Goal: Answer question/provide support: Share knowledge or assist other users

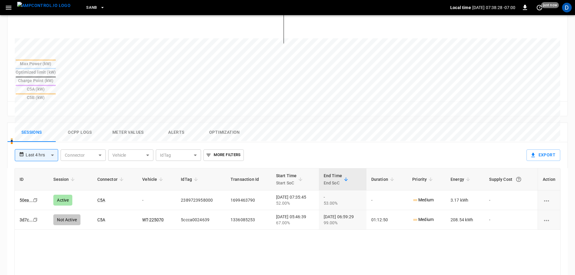
scroll to position [271, 0]
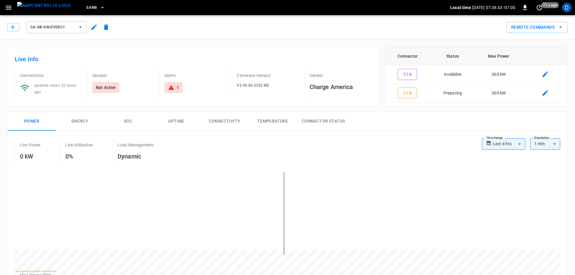
scroll to position [151, 0]
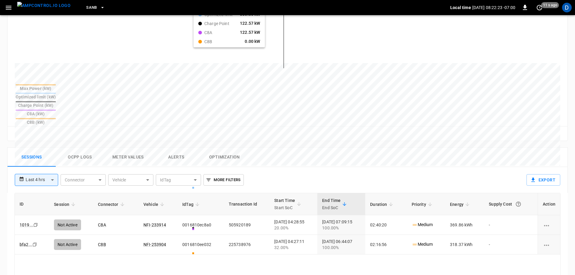
scroll to position [271, 0]
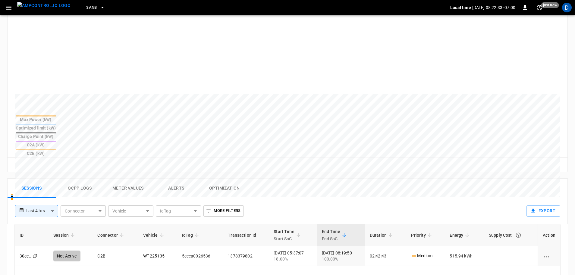
scroll to position [181, 0]
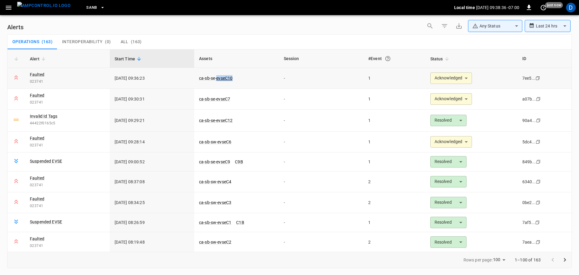
click at [218, 75] on span "ca-sb-se-evseC10" at bounding box center [215, 78] width 33 height 6
click at [217, 76] on link "ca-sb-se-evseC10" at bounding box center [216, 77] width 36 height 7
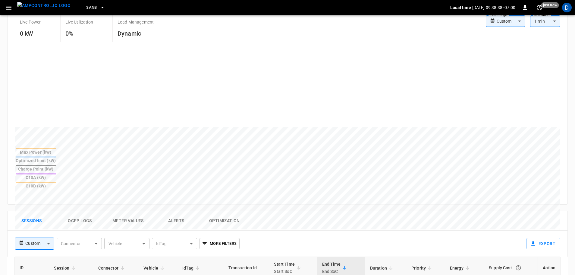
scroll to position [241, 0]
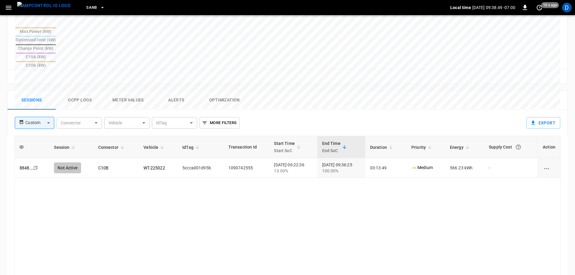
click at [49, 9] on img "menu" at bounding box center [43, 6] width 53 height 8
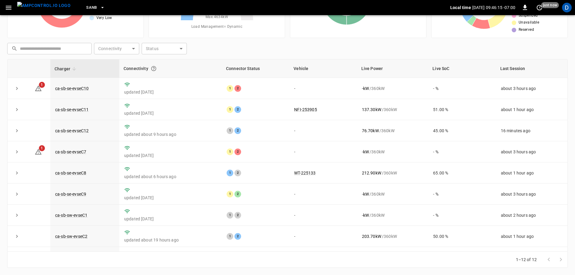
click at [87, 11] on button "SanB" at bounding box center [96, 8] width 24 height 12
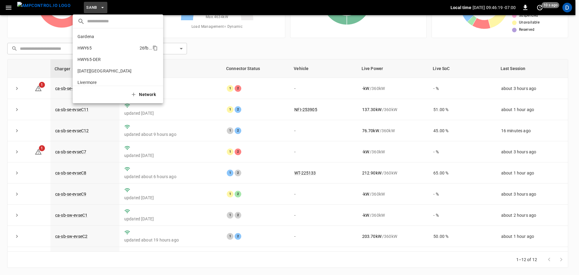
click at [91, 48] on p "HWY65" at bounding box center [85, 48] width 14 height 6
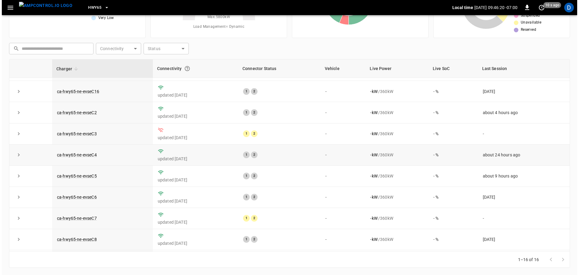
scroll to position [169, 0]
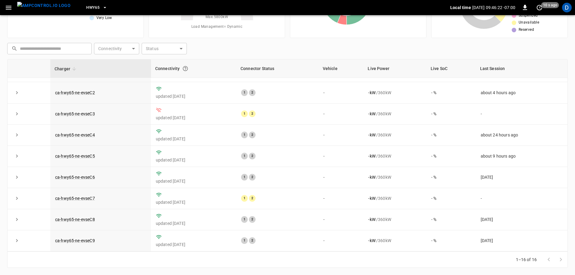
click at [86, 11] on span "HWY65" at bounding box center [92, 7] width 13 height 7
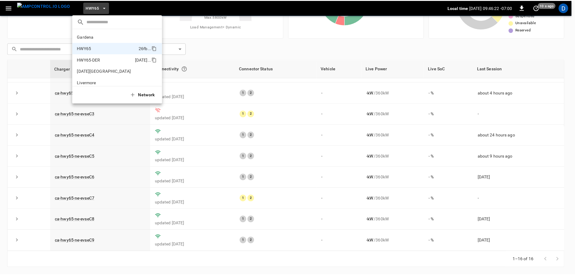
scroll to position [10, 0]
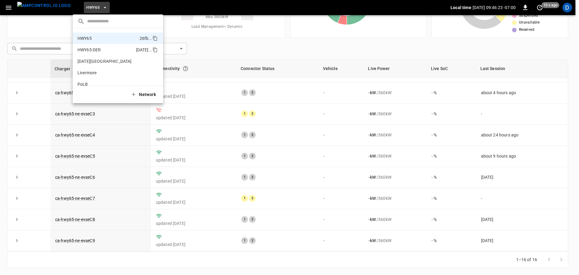
click at [97, 49] on p "HWY65-DER" at bounding box center [89, 50] width 23 height 6
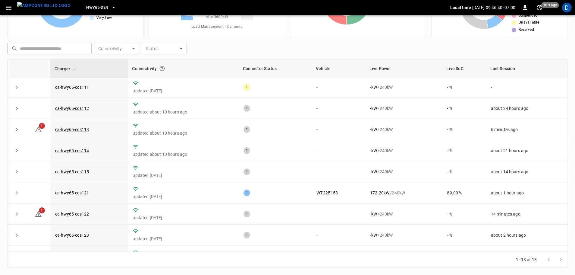
scroll to position [0, 0]
click at [72, 128] on link "ca-hwy65-ccs113" at bounding box center [72, 130] width 36 height 7
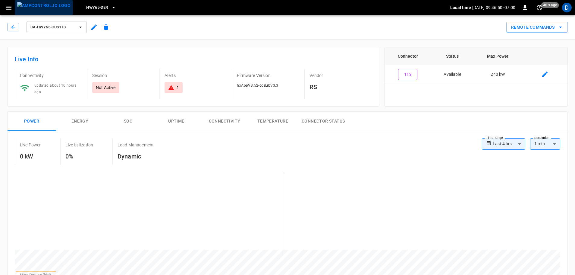
click at [46, 7] on img "menu" at bounding box center [43, 6] width 53 height 8
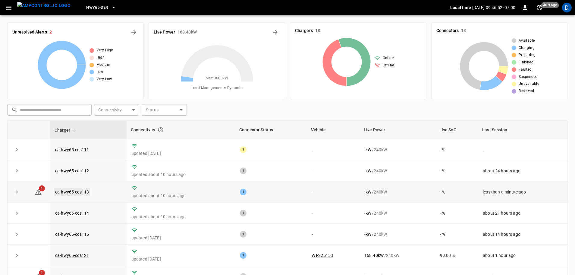
click at [77, 192] on link "ca-hwy65-ccs113" at bounding box center [72, 191] width 36 height 7
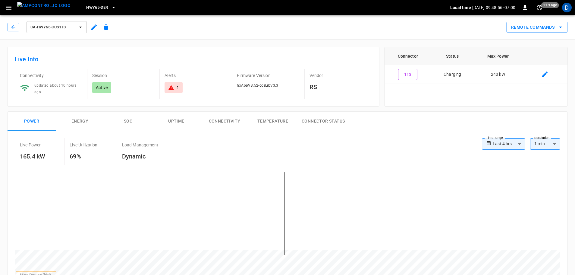
click at [49, 5] on img "menu" at bounding box center [43, 6] width 53 height 8
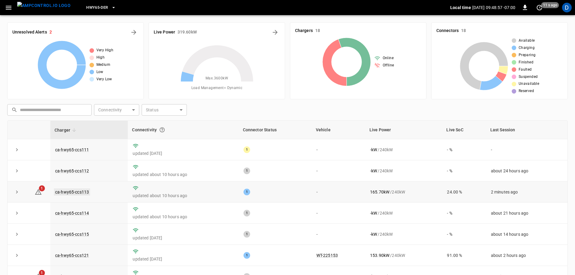
click at [84, 194] on link "ca-hwy65-ccs113" at bounding box center [72, 191] width 36 height 7
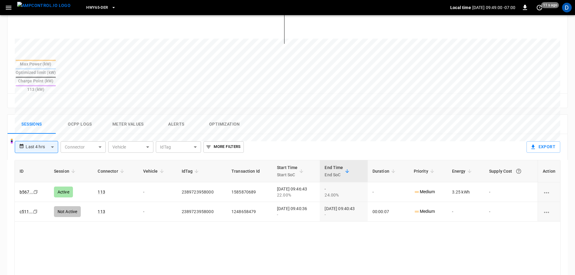
scroll to position [211, 0]
click at [50, 7] on img "menu" at bounding box center [43, 6] width 53 height 8
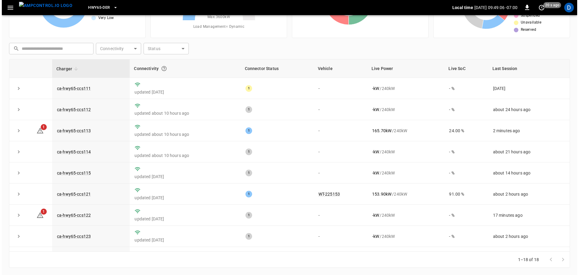
scroll to position [61, 0]
click at [94, 11] on span "HWY65-DER" at bounding box center [97, 7] width 22 height 7
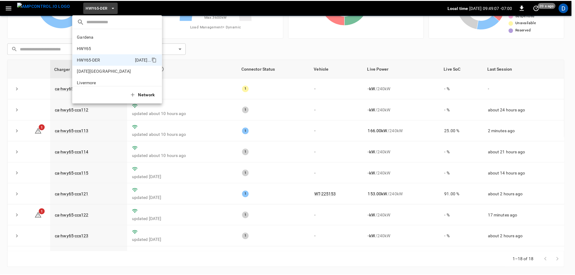
scroll to position [21, 0]
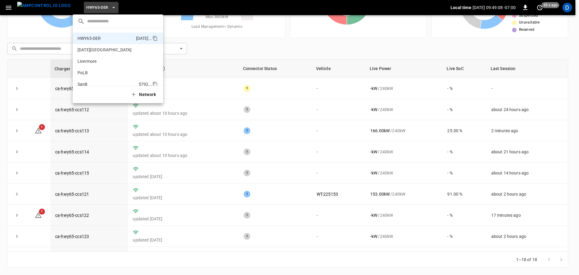
click at [97, 79] on li "SanB 5792 ..." at bounding box center [118, 83] width 90 height 11
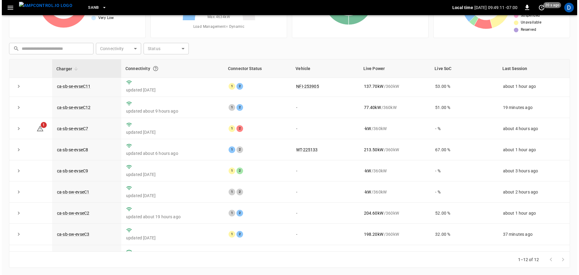
scroll to position [0, 0]
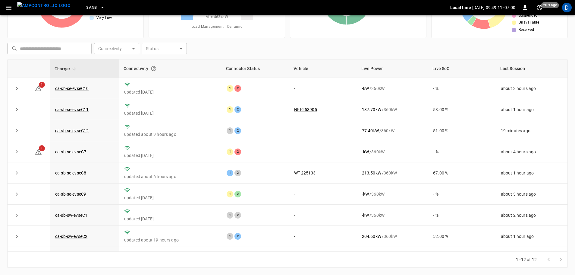
click at [83, 1] on div "SanB" at bounding box center [262, 8] width 375 height 14
click at [86, 7] on span "SanB" at bounding box center [91, 7] width 11 height 7
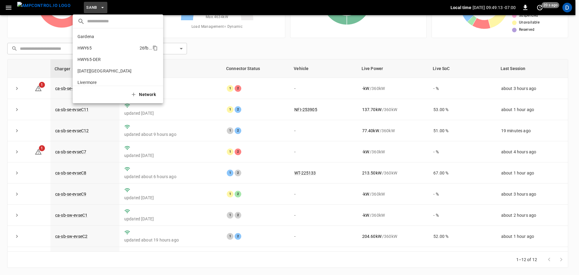
click at [85, 51] on p "HWY65" at bounding box center [85, 48] width 14 height 6
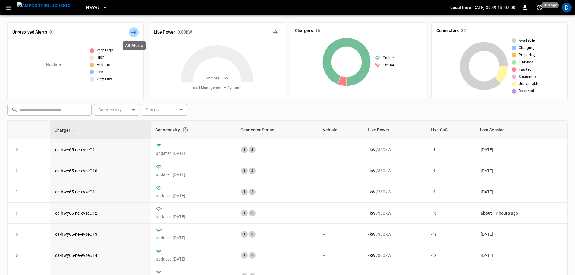
click at [135, 30] on icon "All Alerts" at bounding box center [133, 32] width 7 height 7
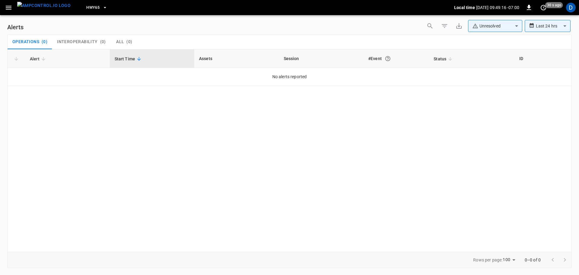
click at [86, 11] on span "HWY65" at bounding box center [92, 7] width 13 height 7
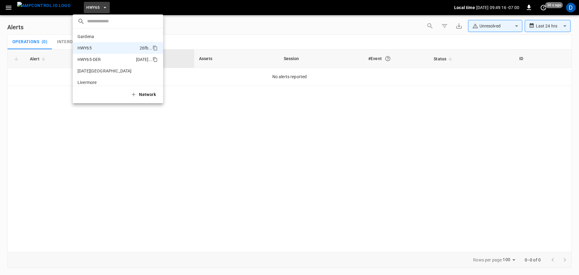
scroll to position [10, 0]
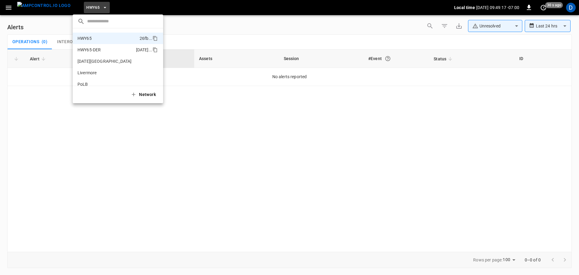
click at [93, 46] on li "HWY65-DER [DATE].." at bounding box center [118, 49] width 90 height 11
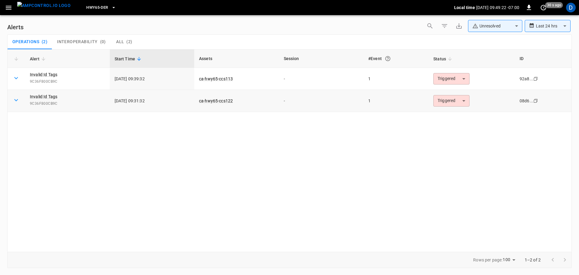
click at [454, 103] on body "**********" at bounding box center [289, 136] width 579 height 273
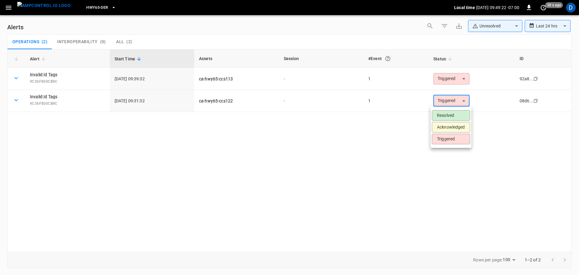
click at [447, 116] on li "Resolved" at bounding box center [451, 115] width 38 height 11
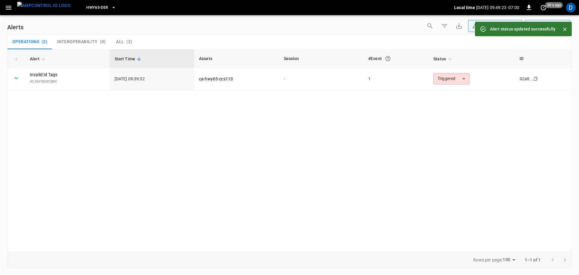
click at [442, 80] on body "**********" at bounding box center [289, 136] width 579 height 273
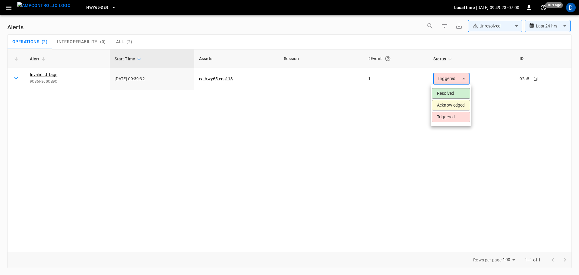
click at [445, 93] on li "Resolved" at bounding box center [451, 93] width 38 height 11
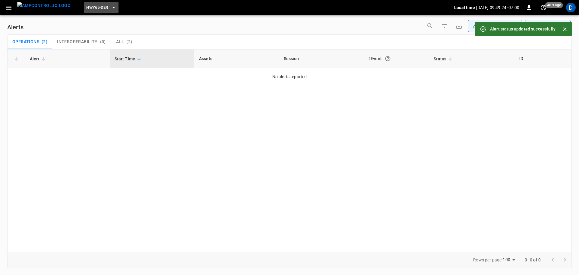
click at [97, 9] on span "HWY65-DER" at bounding box center [97, 7] width 22 height 7
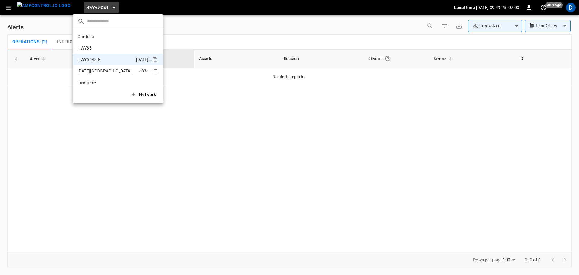
scroll to position [21, 0]
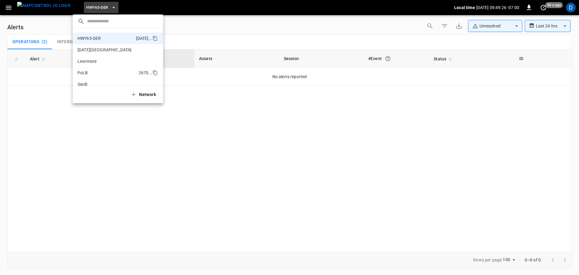
click at [87, 71] on p "PoLB" at bounding box center [83, 73] width 11 height 6
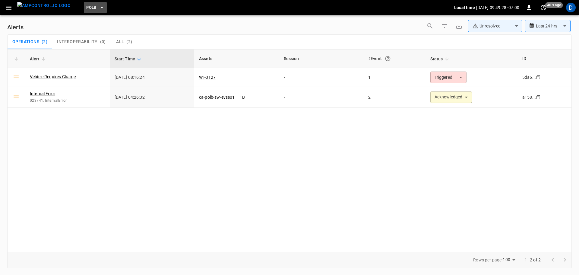
click at [86, 7] on span "PoLB" at bounding box center [91, 7] width 10 height 7
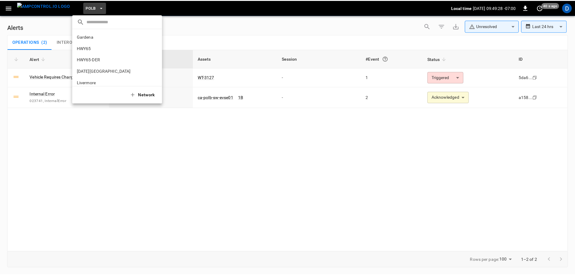
scroll to position [51, 0]
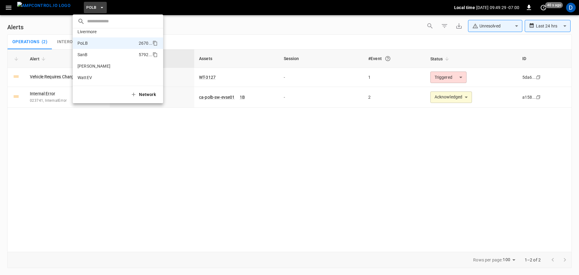
click at [87, 53] on p "SanB" at bounding box center [83, 55] width 10 height 6
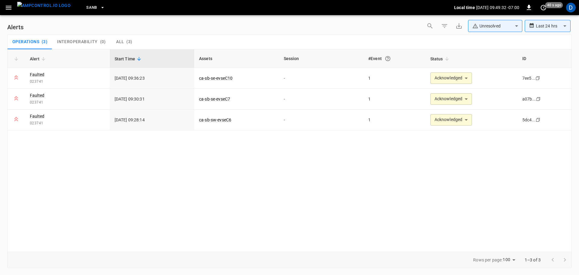
click at [38, 8] on img "menu" at bounding box center [43, 6] width 53 height 8
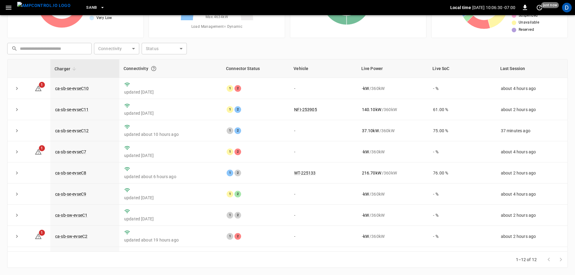
click at [100, 6] on icon "button" at bounding box center [103, 8] width 6 height 6
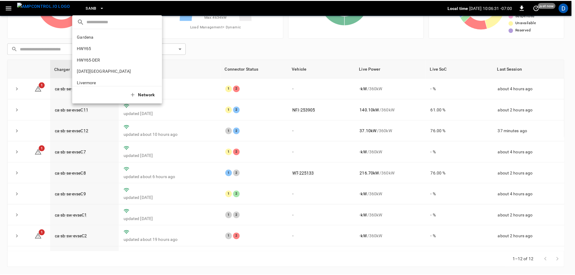
scroll to position [51, 0]
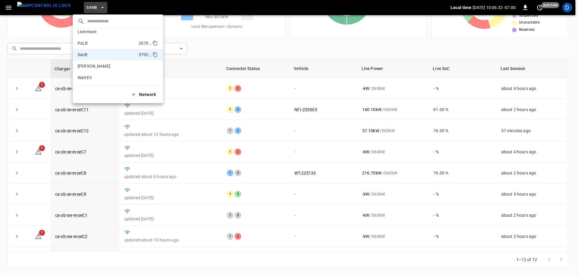
click at [92, 43] on li "PoLB 2670 ..." at bounding box center [118, 42] width 90 height 11
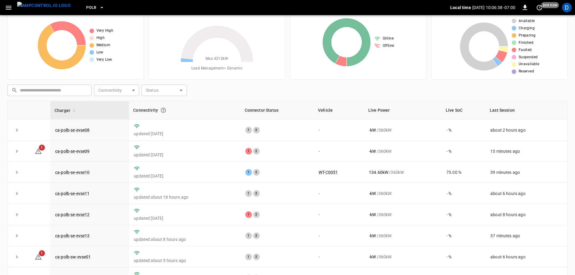
scroll to position [0, 0]
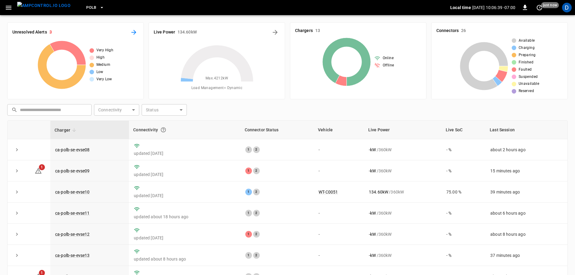
click at [135, 30] on icon "All Alerts" at bounding box center [133, 32] width 7 height 7
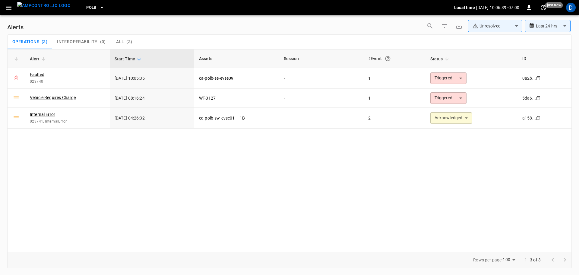
click at [484, 25] on body "**********" at bounding box center [289, 136] width 579 height 273
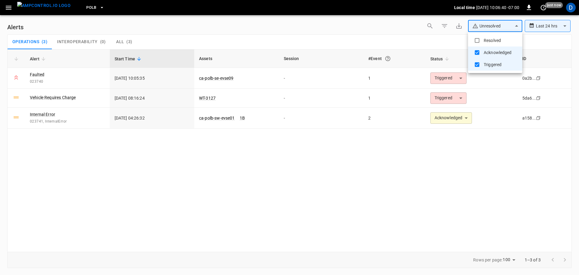
click at [485, 38] on li "Resolved" at bounding box center [495, 40] width 54 height 12
type input "**********"
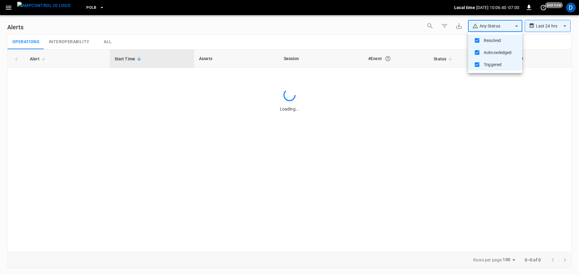
click at [372, 36] on div at bounding box center [289, 137] width 579 height 275
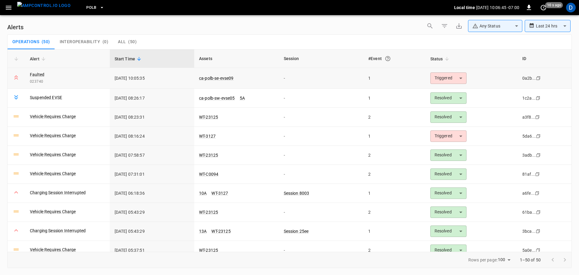
click at [435, 80] on body "**********" at bounding box center [289, 136] width 579 height 273
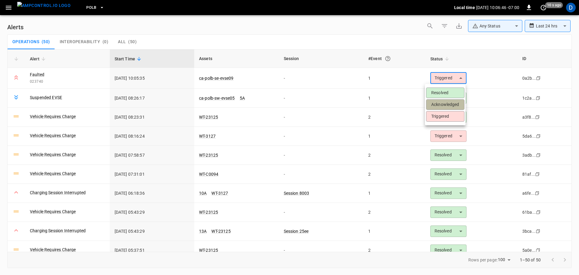
click at [435, 104] on li "Acknowledged" at bounding box center [445, 104] width 38 height 11
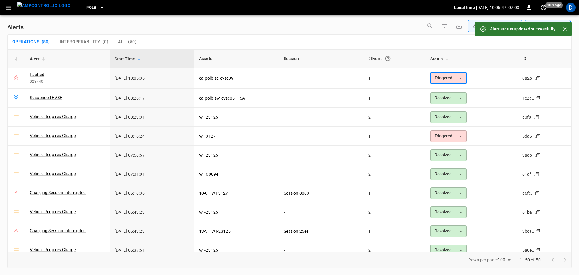
type input "**********"
click at [210, 77] on link "ca-polb-se-evse09" at bounding box center [216, 77] width 37 height 7
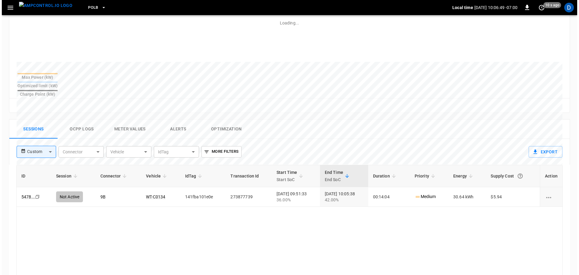
scroll to position [211, 0]
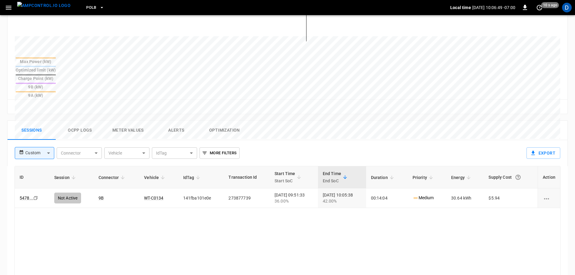
click at [78, 121] on button "Ocpp logs" at bounding box center [80, 130] width 48 height 19
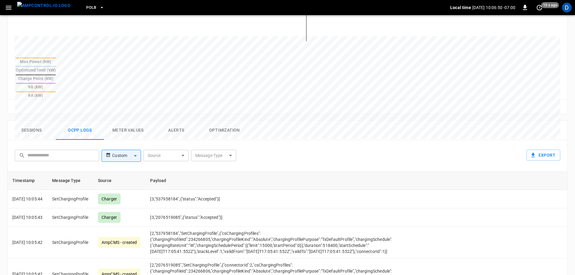
click at [205, 126] on body "PoLB Local time [DATE] 10:06:50 -07:00 0 10 s ago D ca-polb-se-evse09 Remote Co…" at bounding box center [287, 88] width 575 height 598
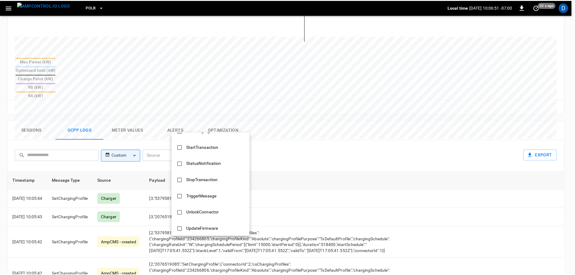
scroll to position [292, 0]
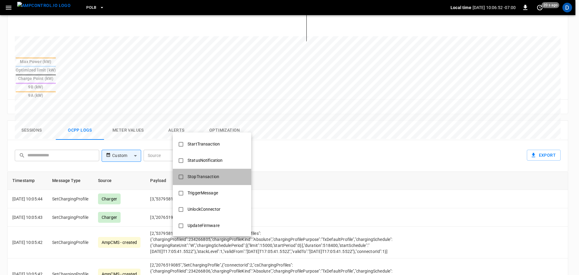
click at [208, 180] on div "StopTransaction" at bounding box center [203, 176] width 39 height 11
type input "**********"
click at [317, 183] on div at bounding box center [289, 137] width 579 height 275
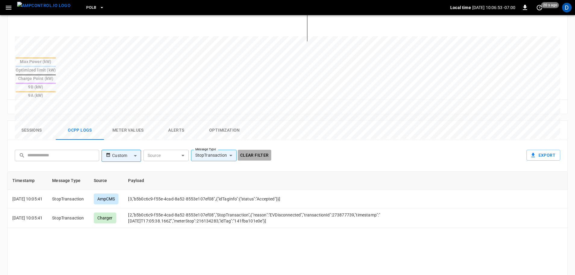
click at [260, 150] on button "Clear filter" at bounding box center [254, 155] width 33 height 11
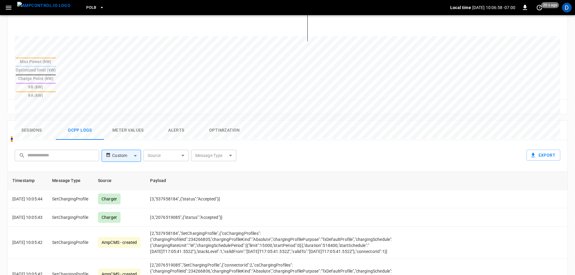
drag, startPoint x: 40, startPoint y: 104, endPoint x: 40, endPoint y: 3, distance: 101.3
click at [40, 121] on button "Sessions" at bounding box center [32, 130] width 48 height 19
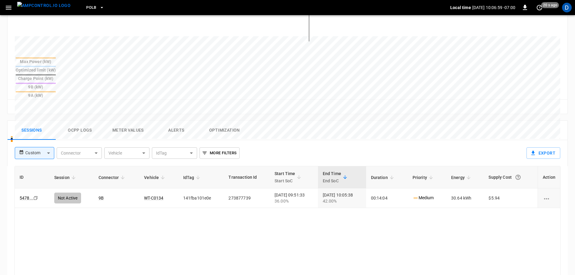
click at [40, 8] on img "menu" at bounding box center [43, 6] width 53 height 8
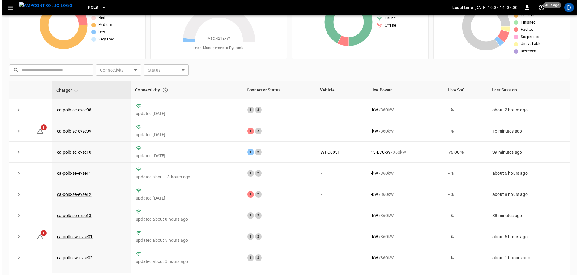
scroll to position [31, 0]
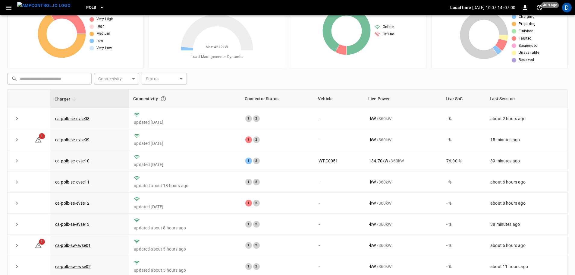
click at [87, 11] on button "PoLB" at bounding box center [95, 8] width 23 height 12
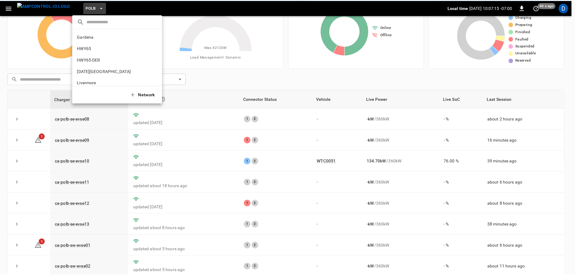
scroll to position [51, 0]
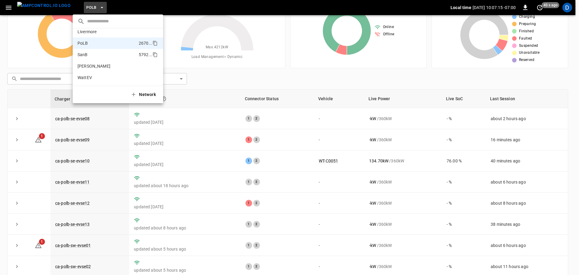
click at [93, 54] on li "SanB 5792 ..." at bounding box center [118, 54] width 90 height 11
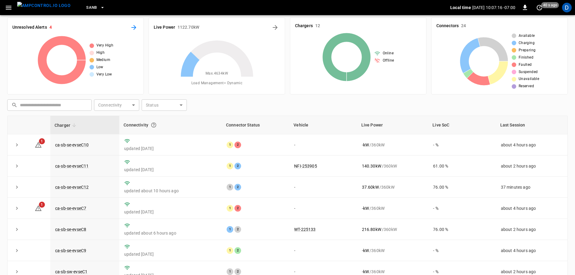
scroll to position [0, 0]
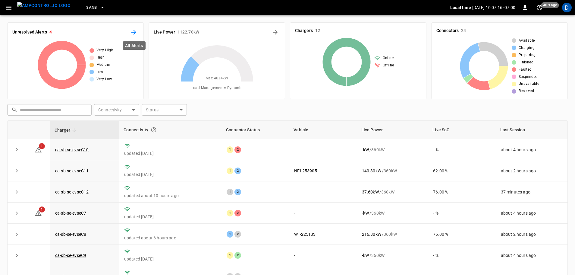
click at [132, 31] on icon "All Alerts" at bounding box center [133, 32] width 7 height 7
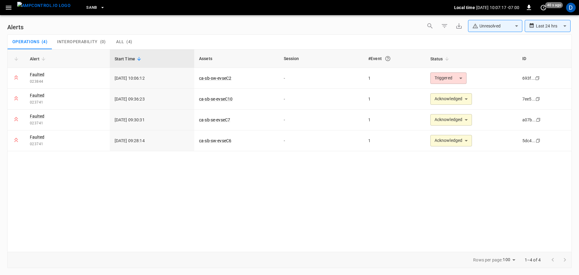
click at [487, 27] on body "**********" at bounding box center [289, 136] width 579 height 273
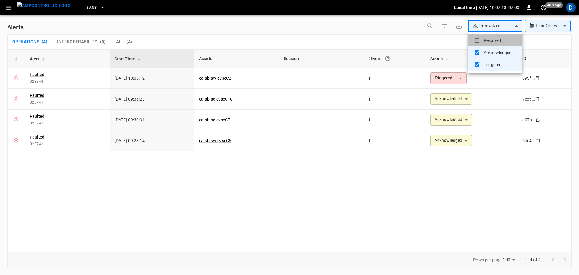
click at [489, 37] on li "Resolved" at bounding box center [495, 40] width 54 height 12
type input "**********"
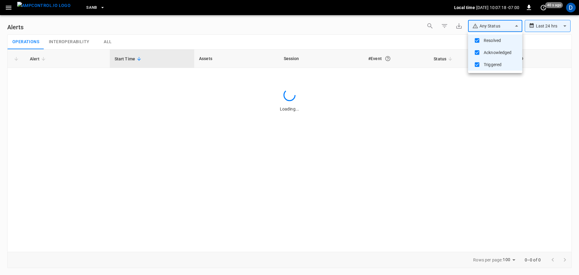
click at [390, 37] on div at bounding box center [289, 137] width 579 height 275
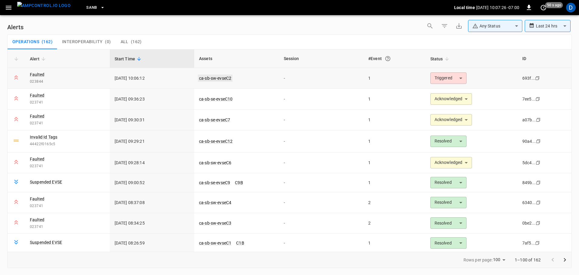
click at [214, 78] on link "ca-sb-sw-evseC2" at bounding box center [215, 77] width 35 height 7
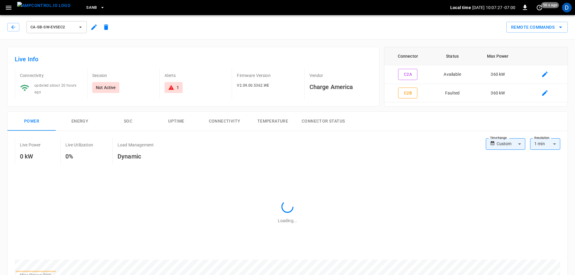
click at [40, 9] on img "menu" at bounding box center [43, 6] width 53 height 8
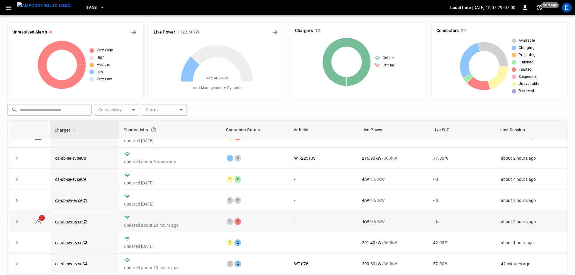
scroll to position [84, 0]
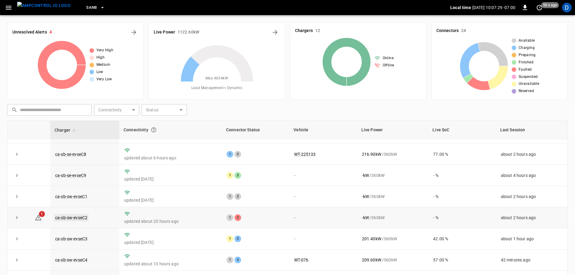
click at [86, 214] on link "ca-sb-sw-evseC2" at bounding box center [71, 217] width 35 height 7
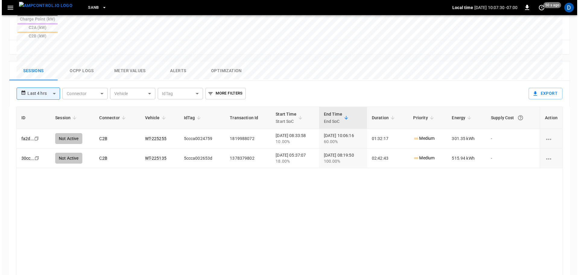
scroll to position [290, 0]
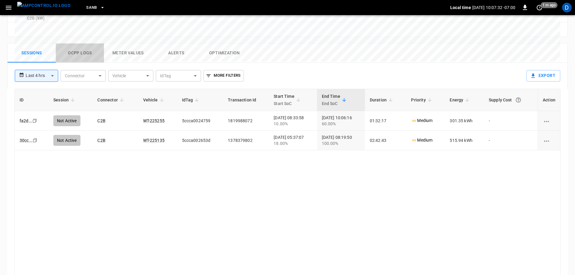
click at [85, 43] on button "Ocpp logs" at bounding box center [80, 52] width 48 height 19
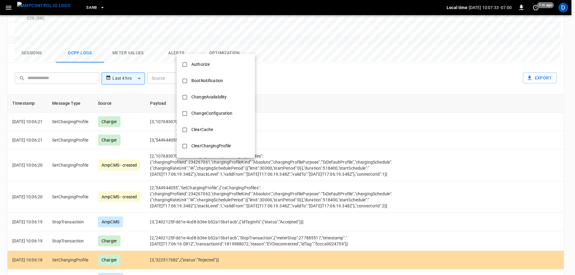
click at [224, 50] on body "**********" at bounding box center [287, 10] width 575 height 600
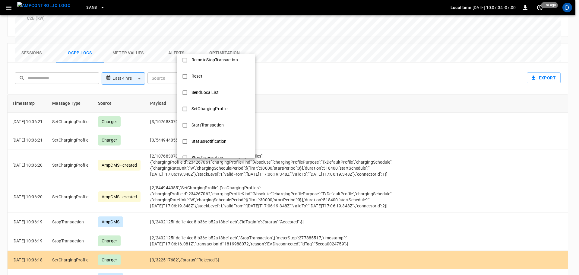
scroll to position [292, 0]
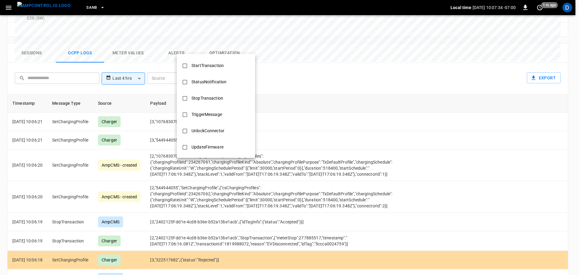
click at [209, 97] on div "StopTransaction" at bounding box center [207, 98] width 39 height 11
type input "**********"
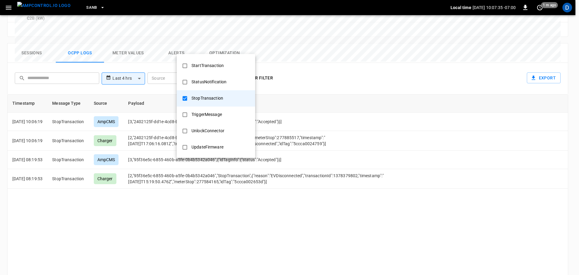
click at [345, 140] on div at bounding box center [289, 137] width 579 height 275
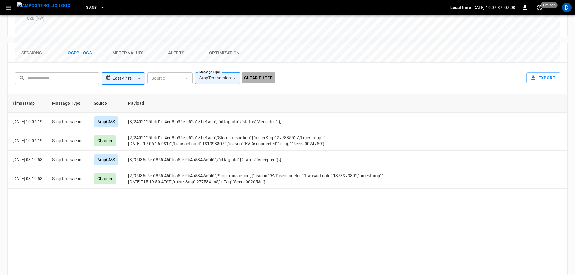
click at [257, 72] on button "Clear filter" at bounding box center [258, 77] width 33 height 11
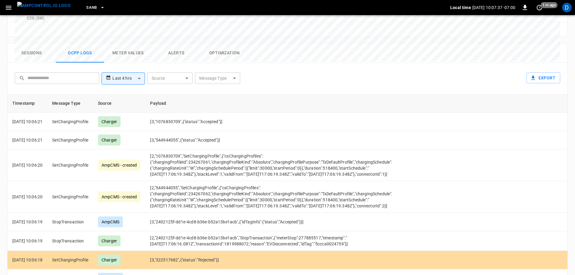
click at [31, 43] on button "Sessions" at bounding box center [32, 52] width 48 height 19
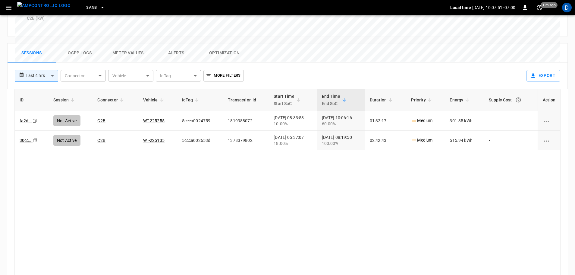
click at [74, 43] on button "Ocpp logs" at bounding box center [80, 52] width 48 height 19
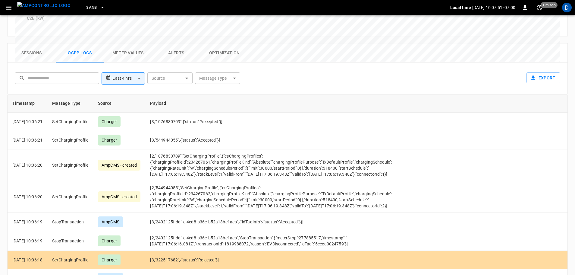
click at [224, 46] on body "**********" at bounding box center [287, 10] width 575 height 600
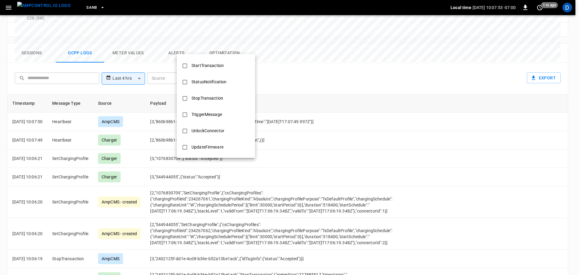
click at [204, 98] on div "StopTransaction" at bounding box center [207, 98] width 39 height 11
type input "**********"
click at [323, 138] on div at bounding box center [289, 137] width 579 height 275
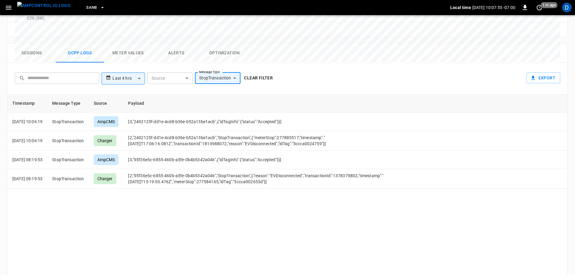
click at [263, 70] on div "Clear filter" at bounding box center [258, 77] width 33 height 14
click at [261, 72] on button "Clear filter" at bounding box center [258, 77] width 33 height 11
click at [44, 43] on button "Sessions" at bounding box center [32, 52] width 48 height 19
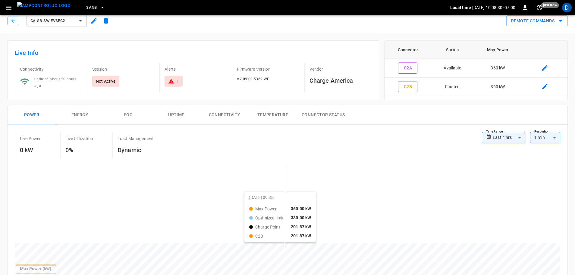
scroll to position [0, 0]
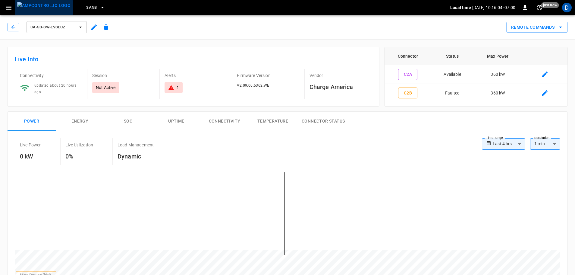
click at [53, 13] on picture "menu" at bounding box center [43, 7] width 53 height 11
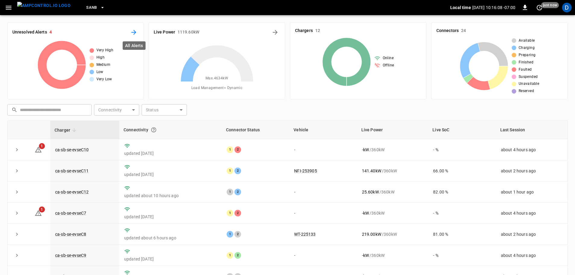
click at [136, 32] on icon "All Alerts" at bounding box center [133, 32] width 5 height 5
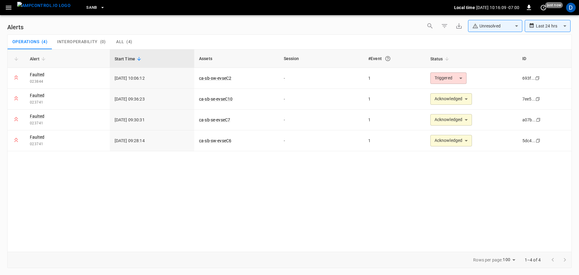
click at [479, 31] on body "**********" at bounding box center [289, 136] width 579 height 273
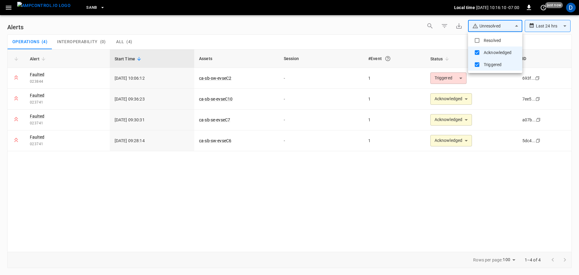
type input "**********"
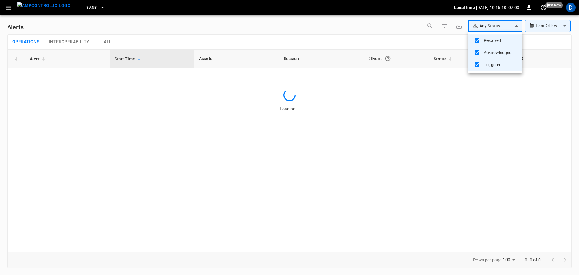
click at [423, 35] on div at bounding box center [289, 137] width 579 height 275
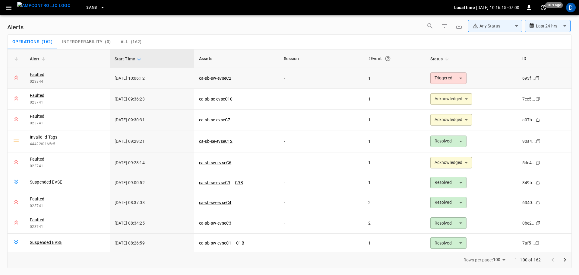
click at [435, 80] on body "**********" at bounding box center [289, 136] width 579 height 273
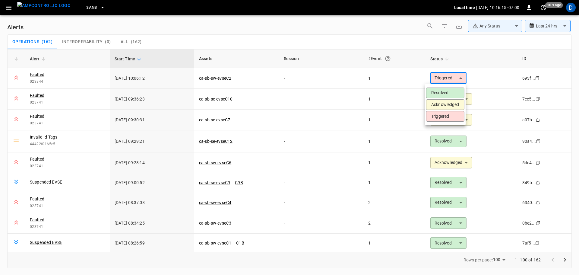
click at [436, 104] on li "Acknowledged" at bounding box center [445, 104] width 38 height 11
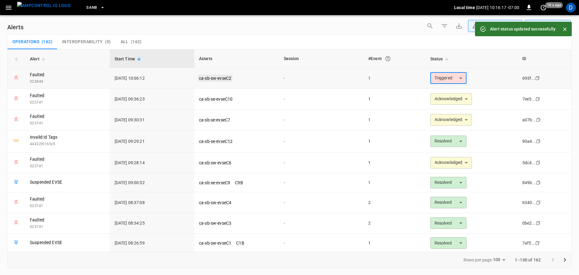
type input "**********"
click at [222, 79] on link "ca-sb-sw-evseC2" at bounding box center [215, 77] width 35 height 7
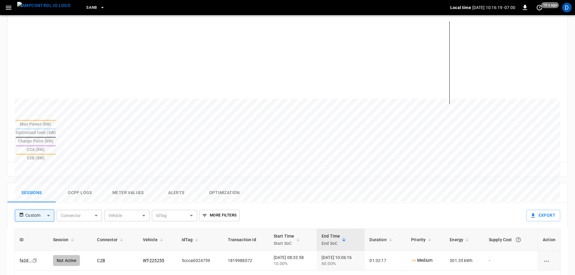
scroll to position [211, 0]
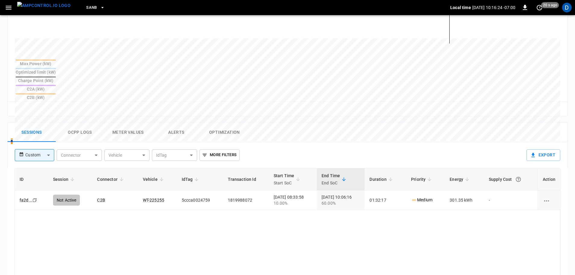
drag, startPoint x: 42, startPoint y: 5, endPoint x: 43, endPoint y: 10, distance: 4.9
click at [42, 5] on img "menu" at bounding box center [43, 6] width 53 height 8
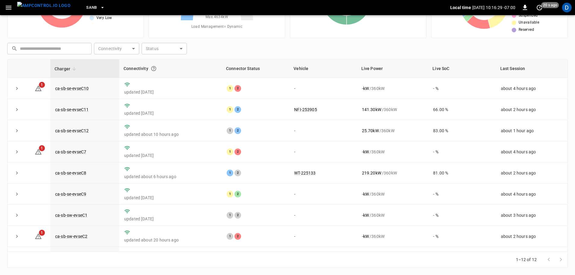
click at [86, 5] on span "SanB" at bounding box center [91, 7] width 11 height 7
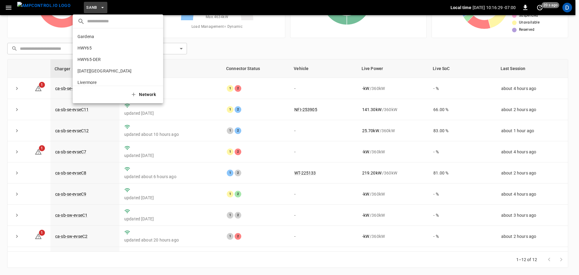
scroll to position [51, 0]
click at [91, 44] on li "PoLB 2670 ..." at bounding box center [118, 42] width 90 height 11
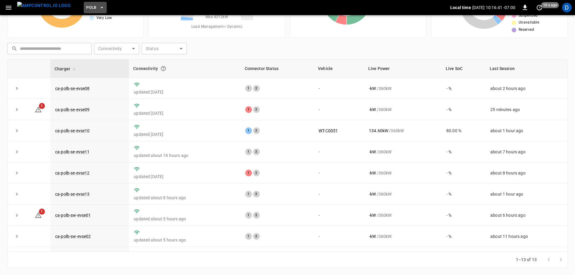
click at [87, 10] on button "PoLB" at bounding box center [95, 8] width 23 height 12
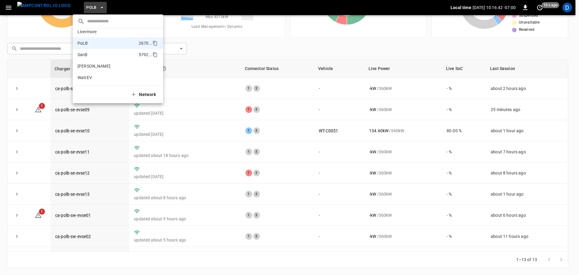
click at [91, 58] on li "SanB 5792 ..." at bounding box center [118, 54] width 90 height 11
